Goal: Check status: Check status

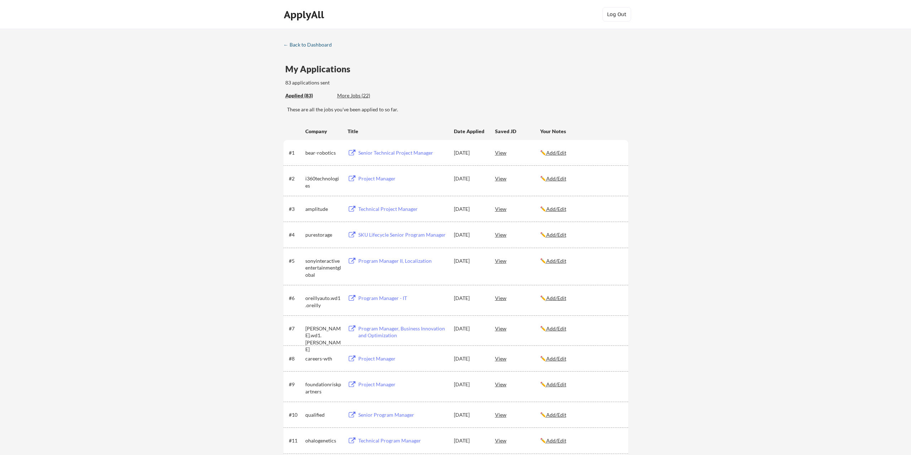
click at [311, 44] on div "← Back to Dashboard" at bounding box center [311, 44] width 54 height 5
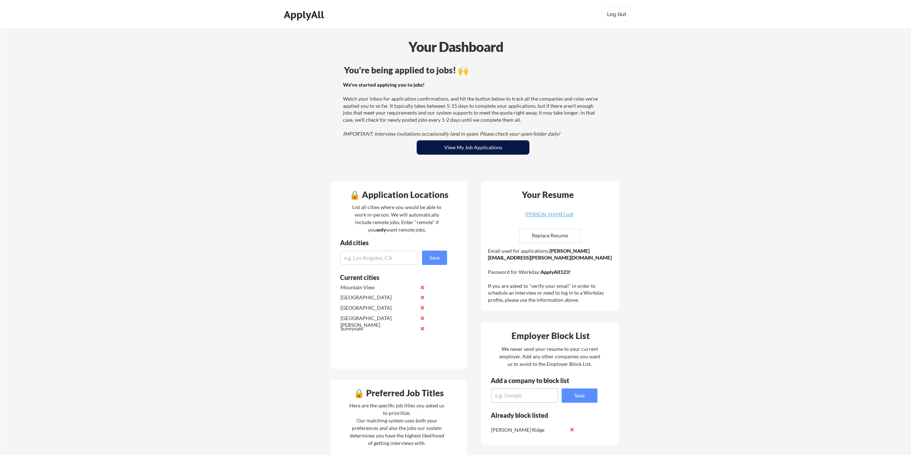
click at [465, 146] on button "View My Job Applications" at bounding box center [473, 147] width 113 height 14
